Goal: Task Accomplishment & Management: Manage account settings

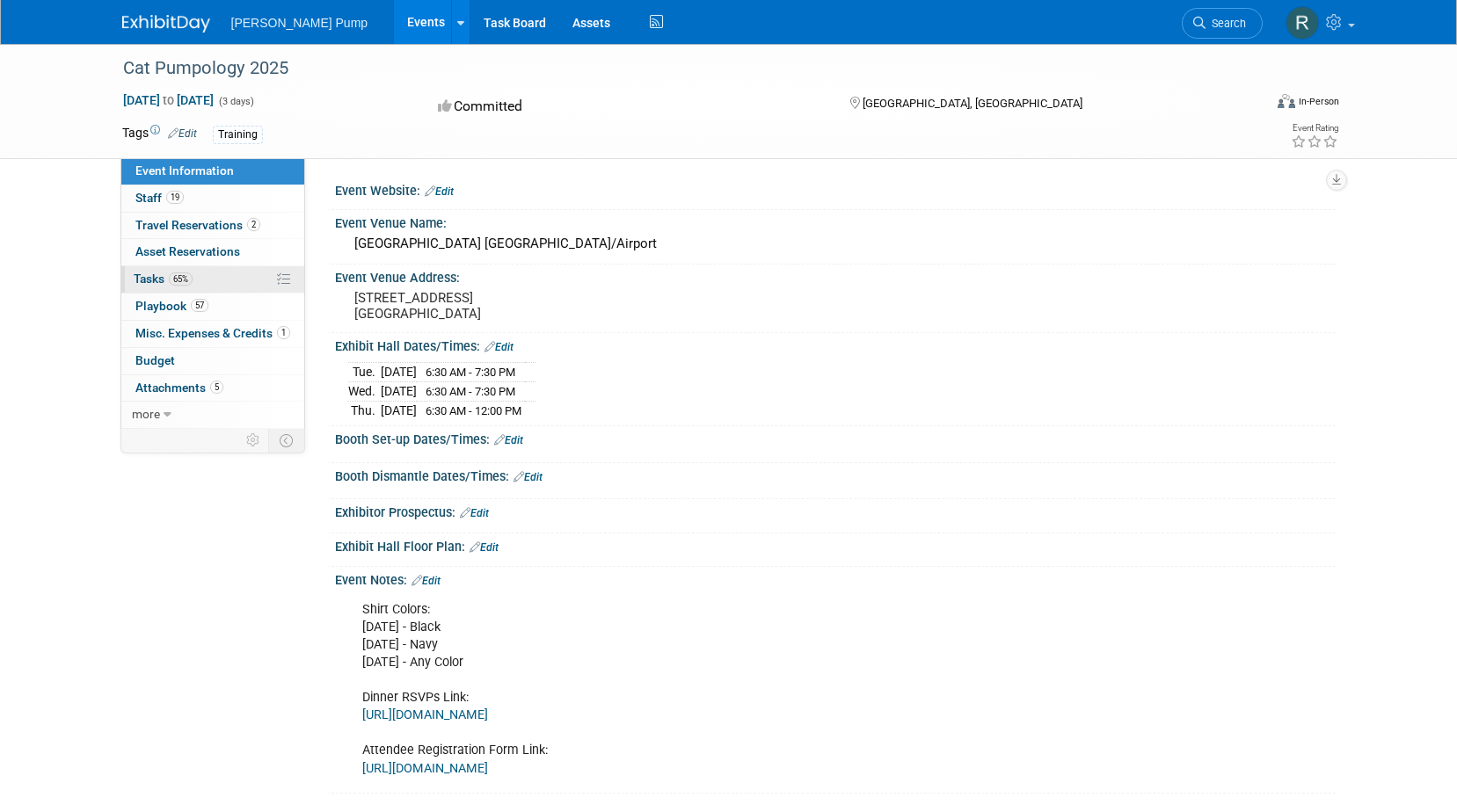
click at [181, 276] on span "65%" at bounding box center [180, 279] width 24 height 13
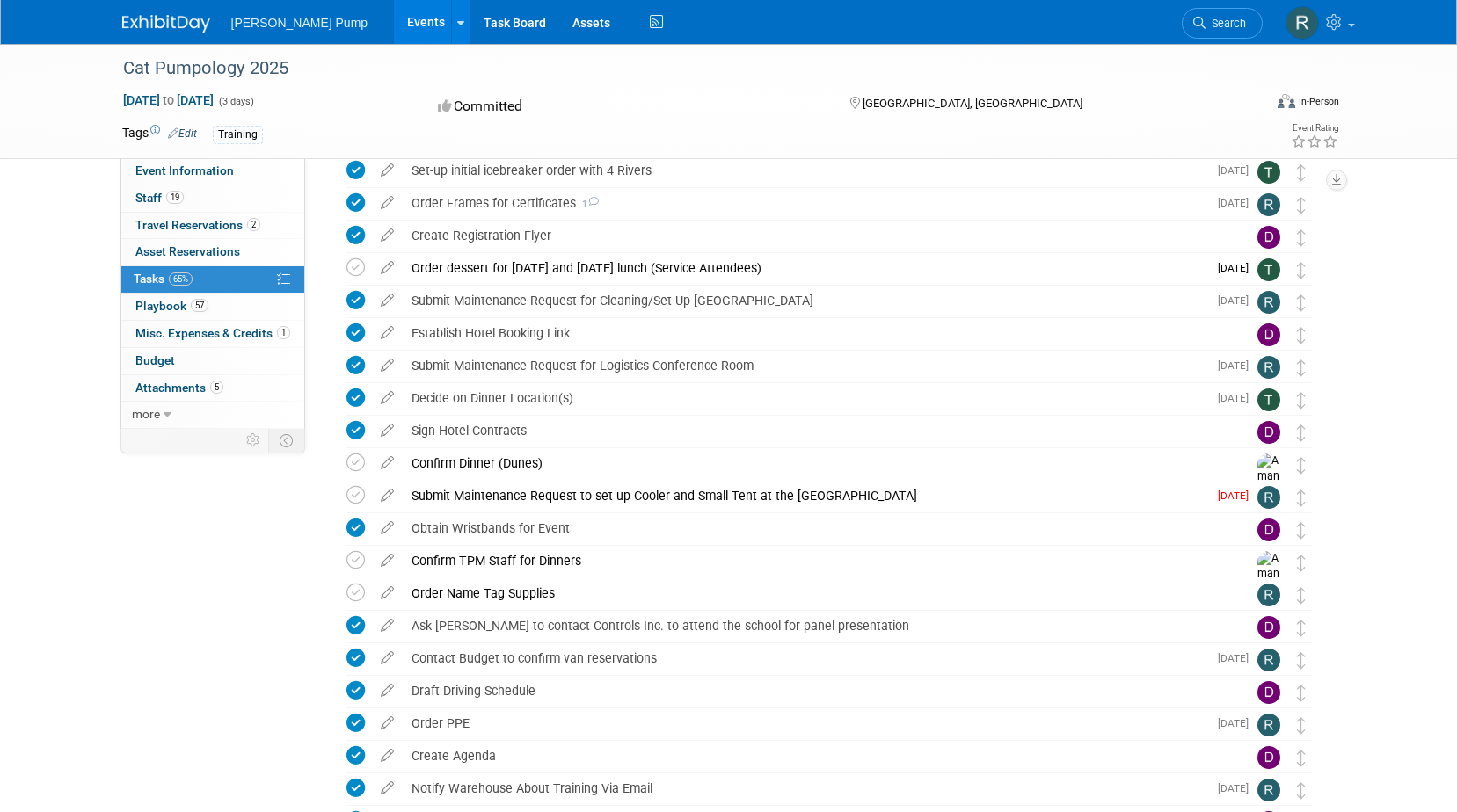
scroll to position [601, 0]
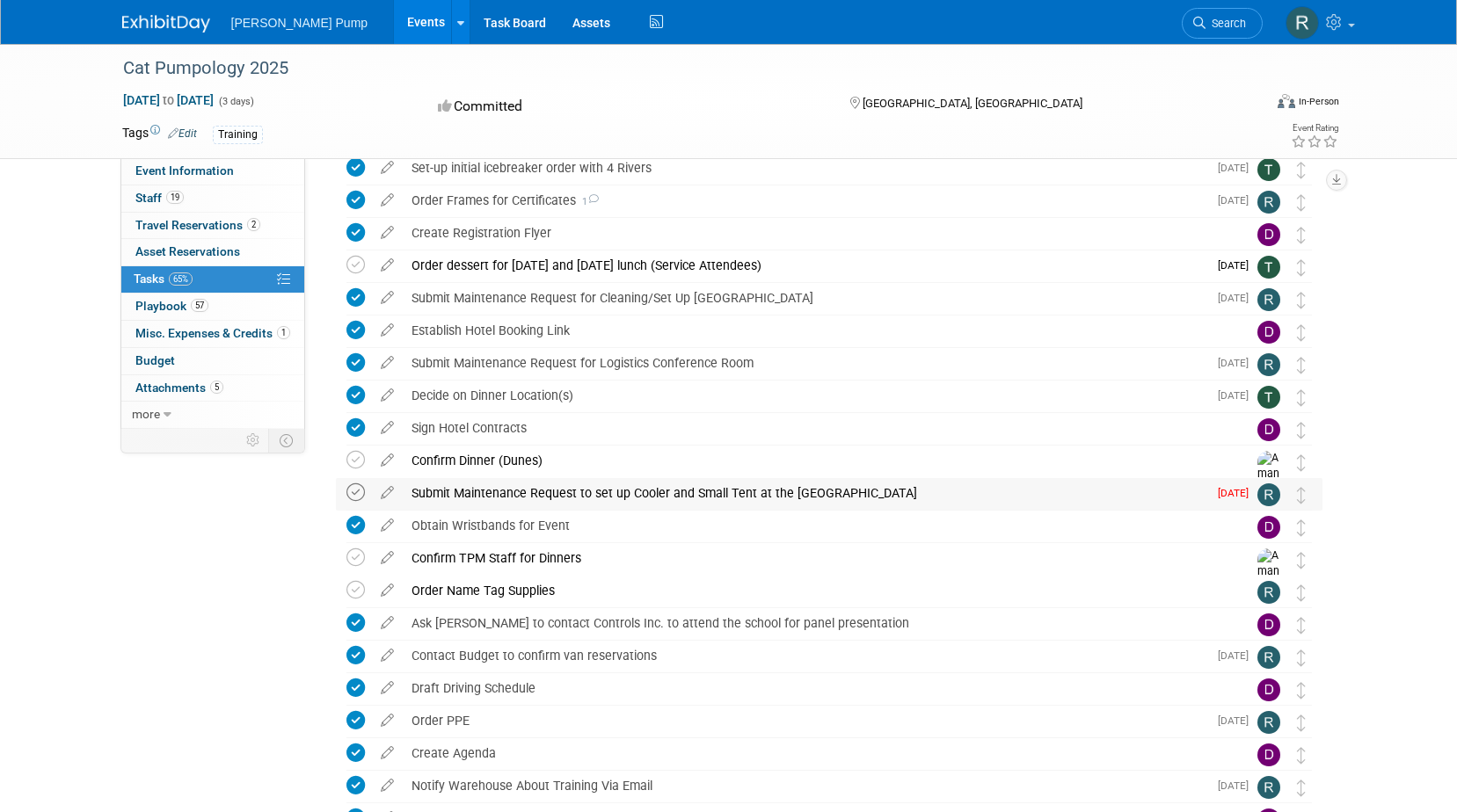
click at [354, 492] on icon at bounding box center [356, 493] width 19 height 19
drag, startPoint x: 1454, startPoint y: 403, endPoint x: 1454, endPoint y: 415, distance: 12.0
click at [1454, 415] on div "Cat Pumpology 2025 [DATE] to [DATE] (3 days) [DATE] to [DATE] Committed [GEOGRA…" at bounding box center [728, 714] width 1457 height 2541
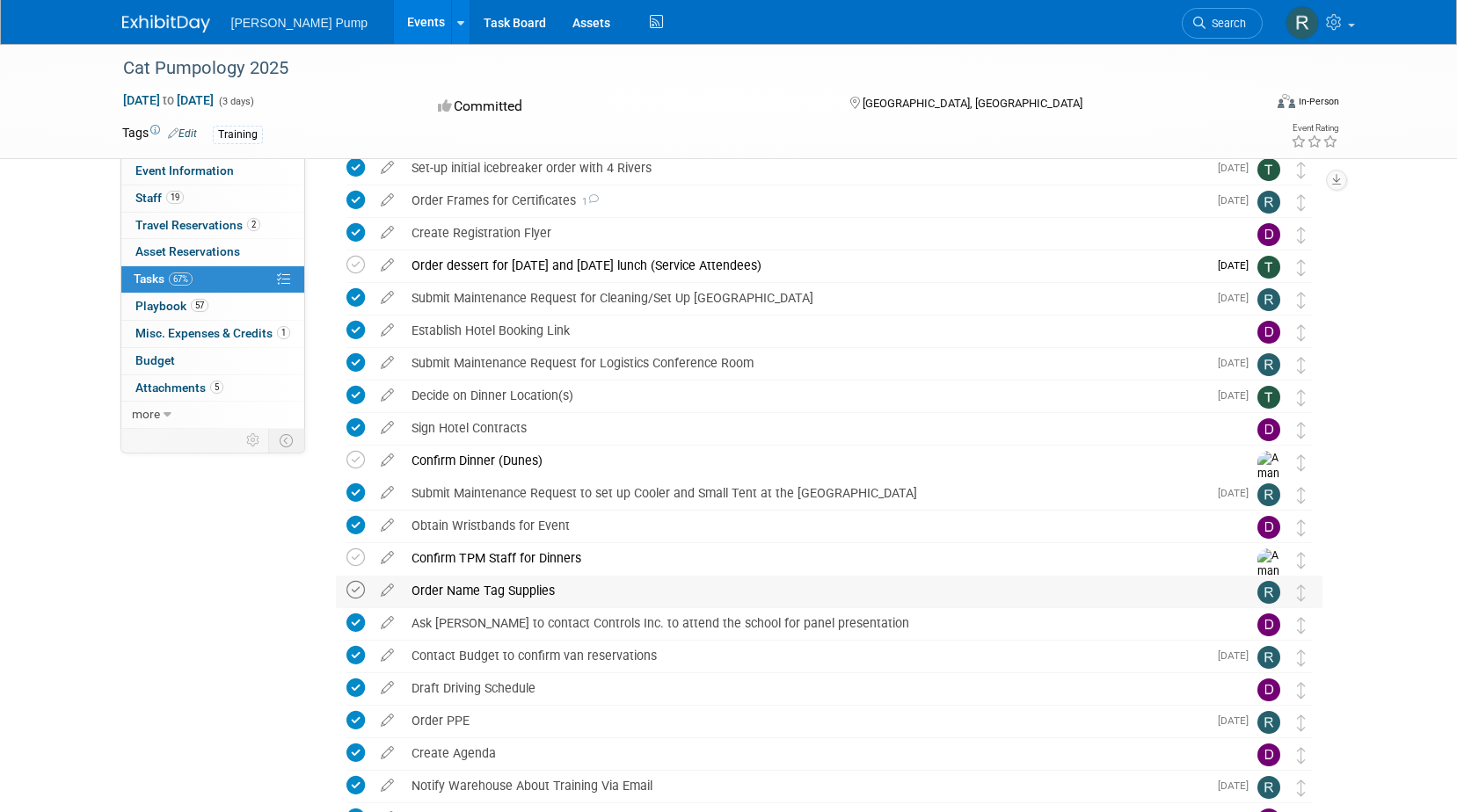
click at [357, 592] on icon at bounding box center [356, 590] width 19 height 19
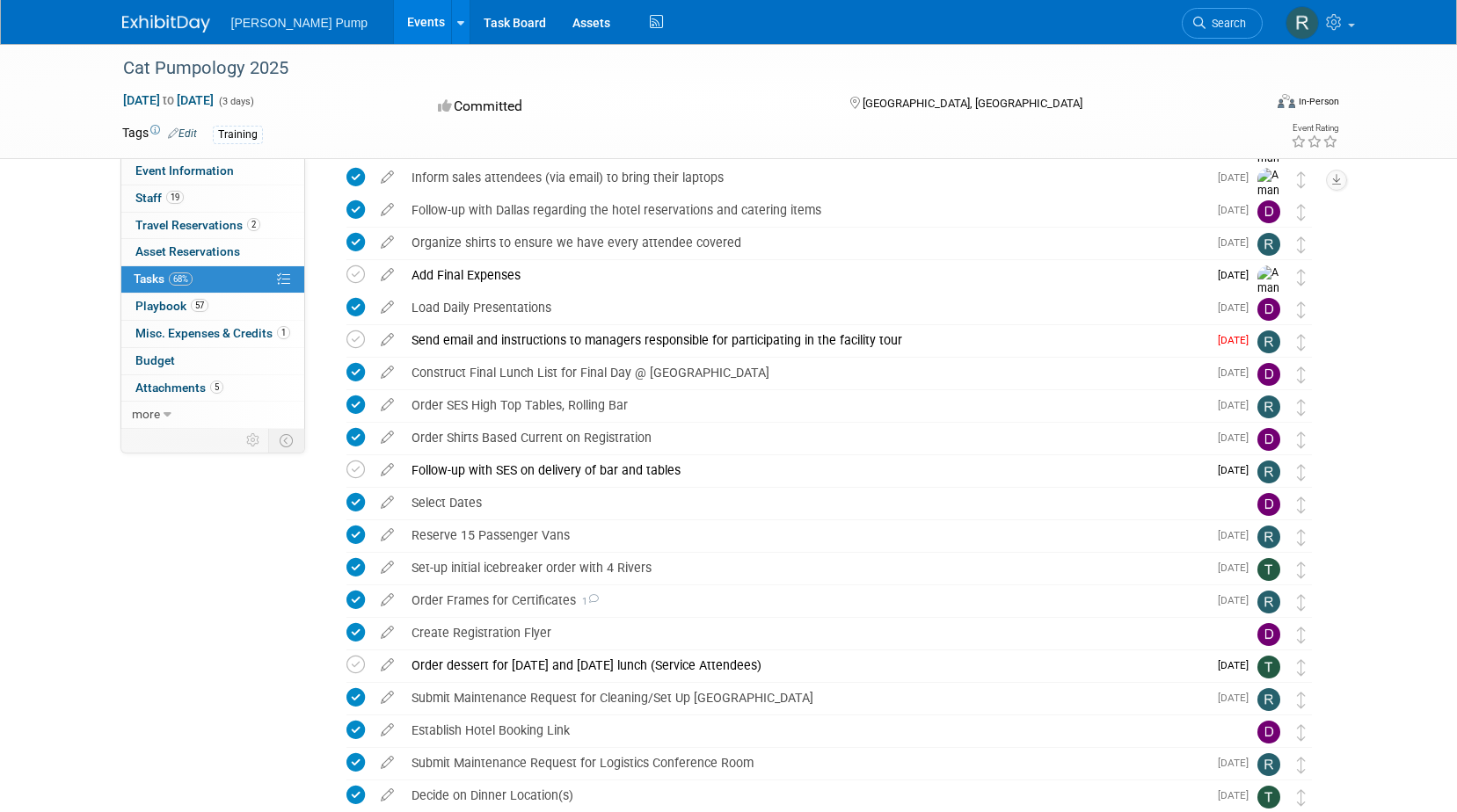
scroll to position [195, 0]
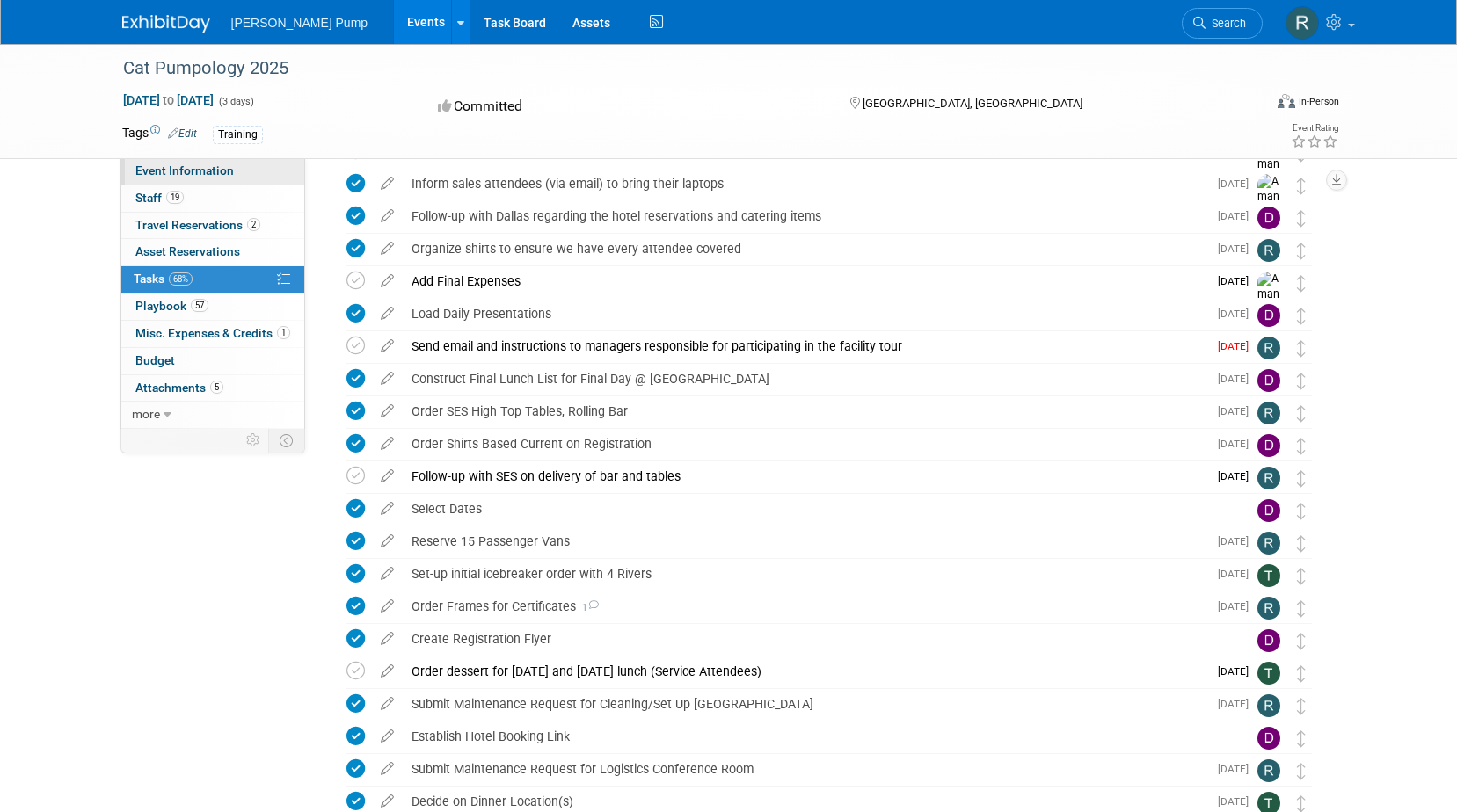
click at [192, 175] on span "Event Information" at bounding box center [184, 170] width 99 height 14
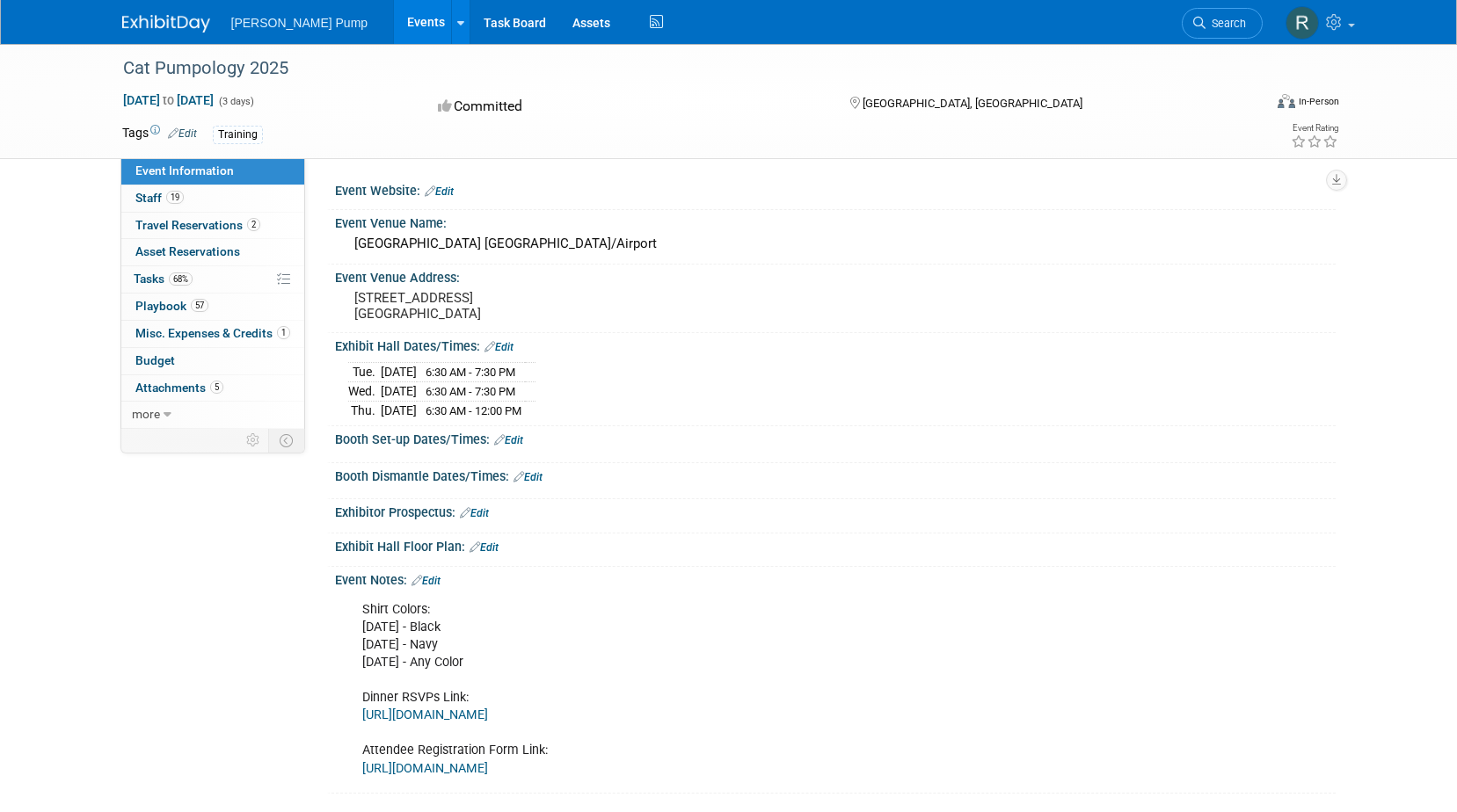
scroll to position [15, 0]
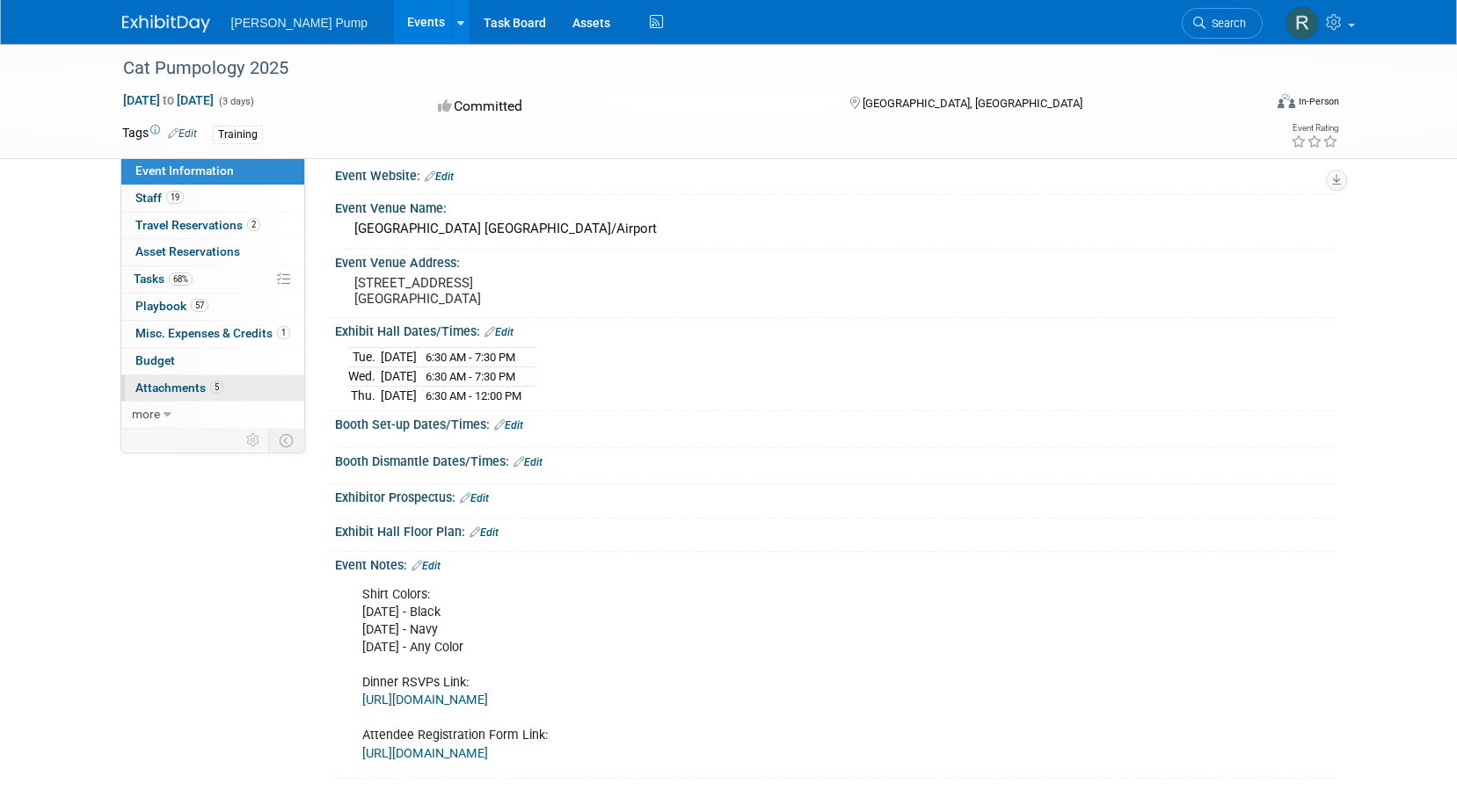
click at [205, 385] on span "Attachments 5" at bounding box center [180, 387] width 88 height 14
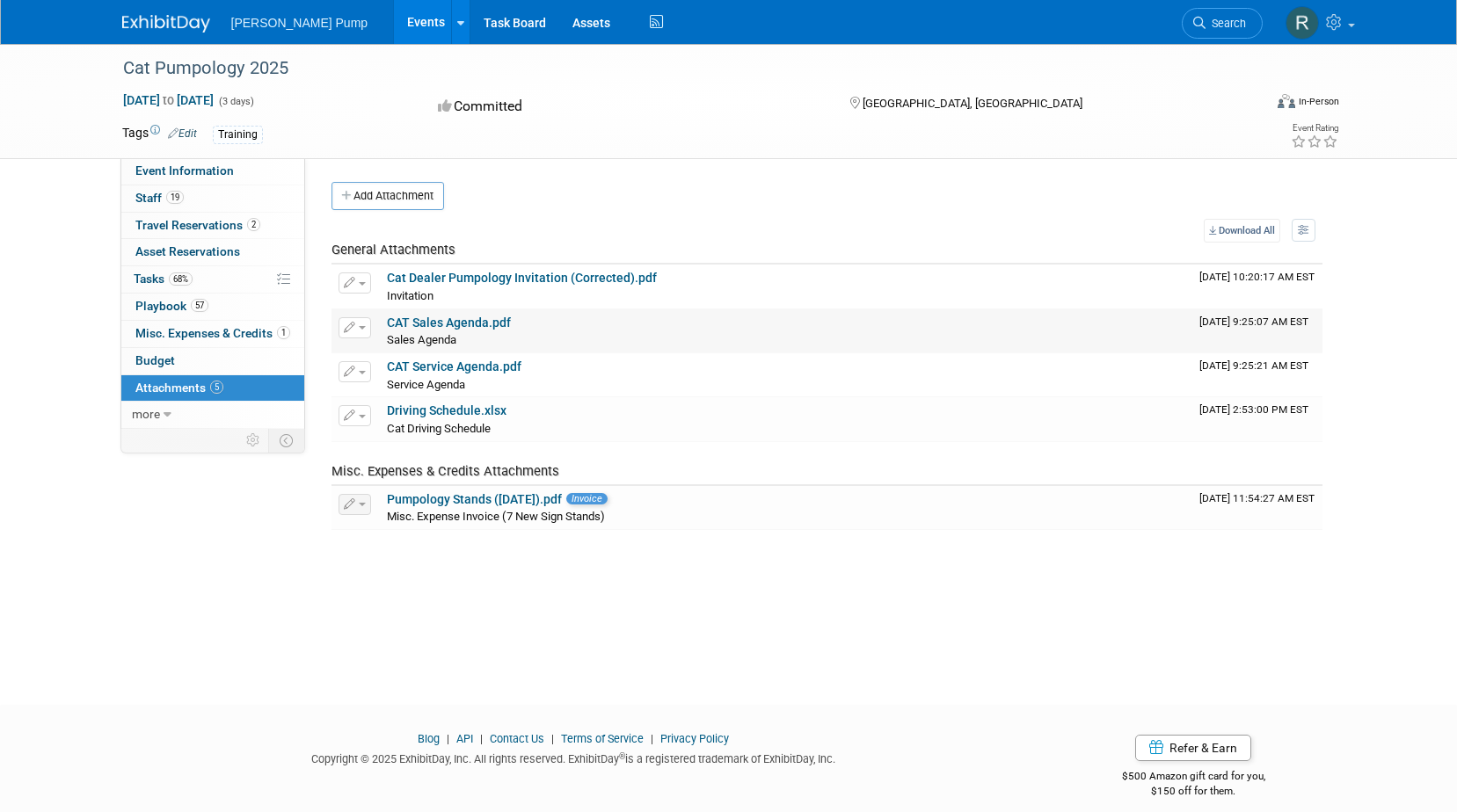
click at [431, 328] on link "CAT Sales Agenda.pdf" at bounding box center [449, 322] width 124 height 14
click at [182, 289] on link "68% Tasks 68%" at bounding box center [212, 279] width 183 height 26
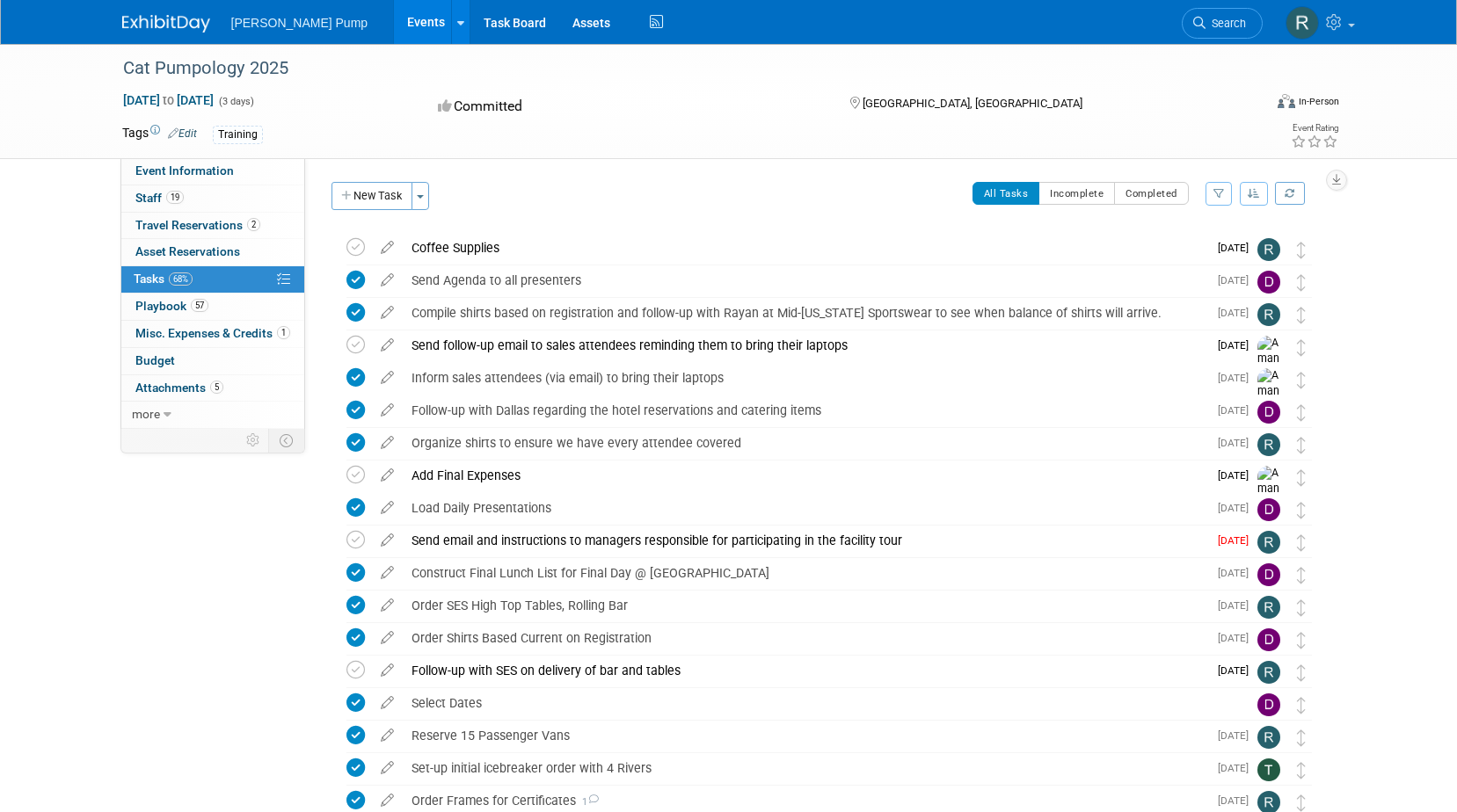
click at [1220, 198] on icon "button" at bounding box center [1219, 193] width 11 height 10
click at [1172, 250] on select "-- Select Assignee -- All unassigned tasks Assigned to me [PERSON_NAME] [PERSON…" at bounding box center [1145, 250] width 145 height 24
